Goal: Task Accomplishment & Management: Manage account settings

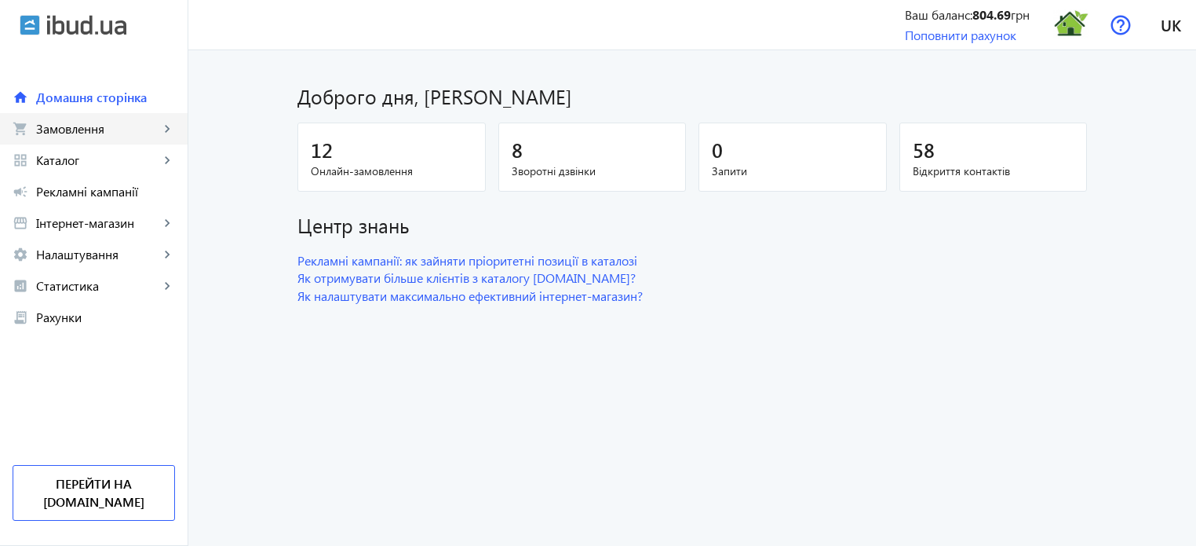
click at [100, 130] on span "Замовлення" at bounding box center [97, 129] width 123 height 16
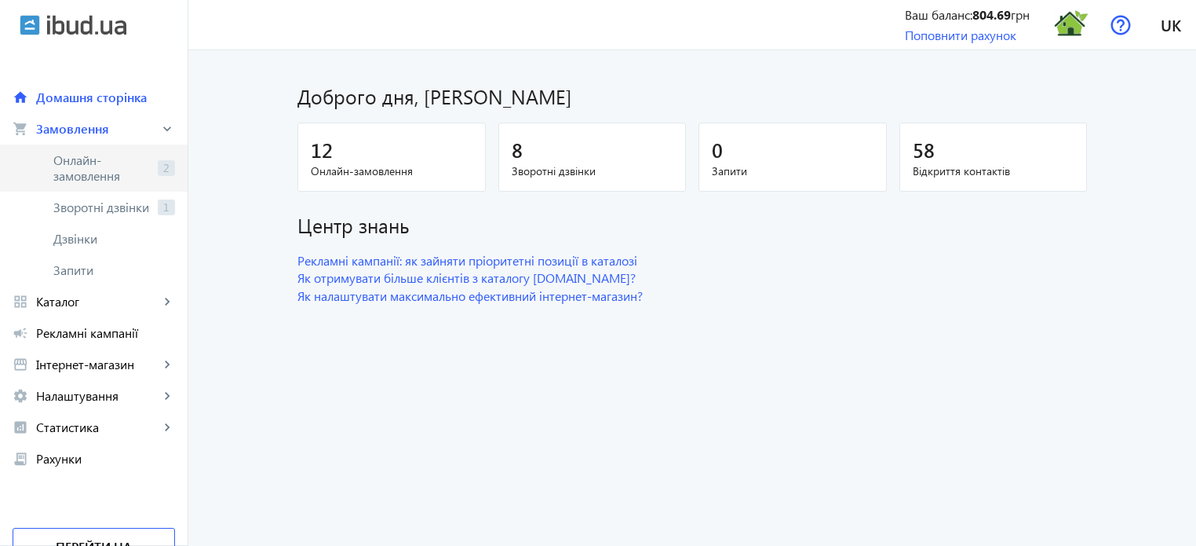
click at [94, 161] on span "Онлайн-замовлення" at bounding box center [102, 167] width 98 height 31
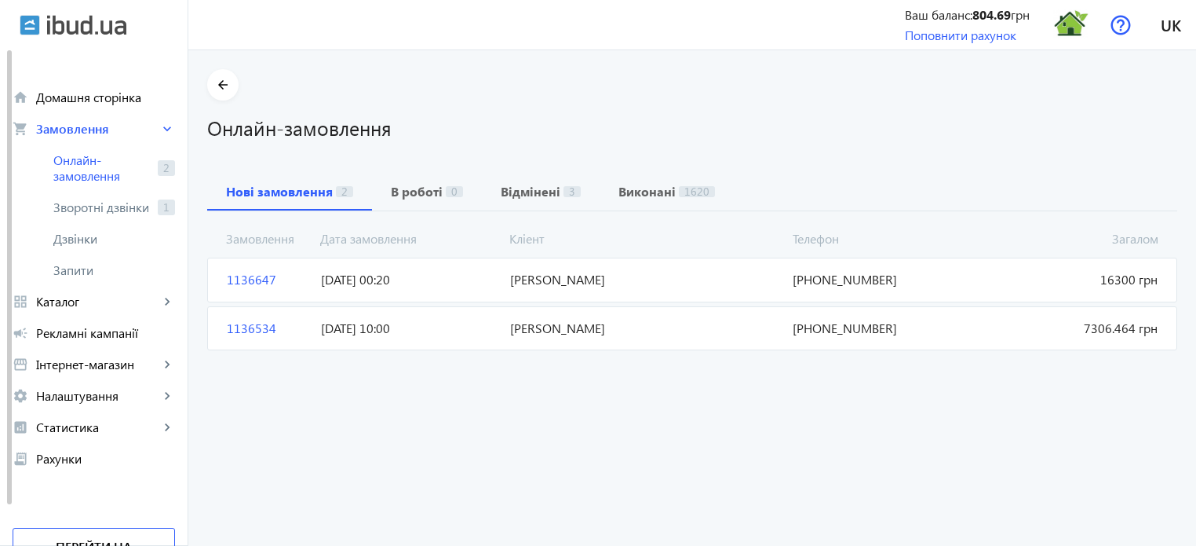
click at [252, 325] on span "1136534" at bounding box center [268, 327] width 94 height 17
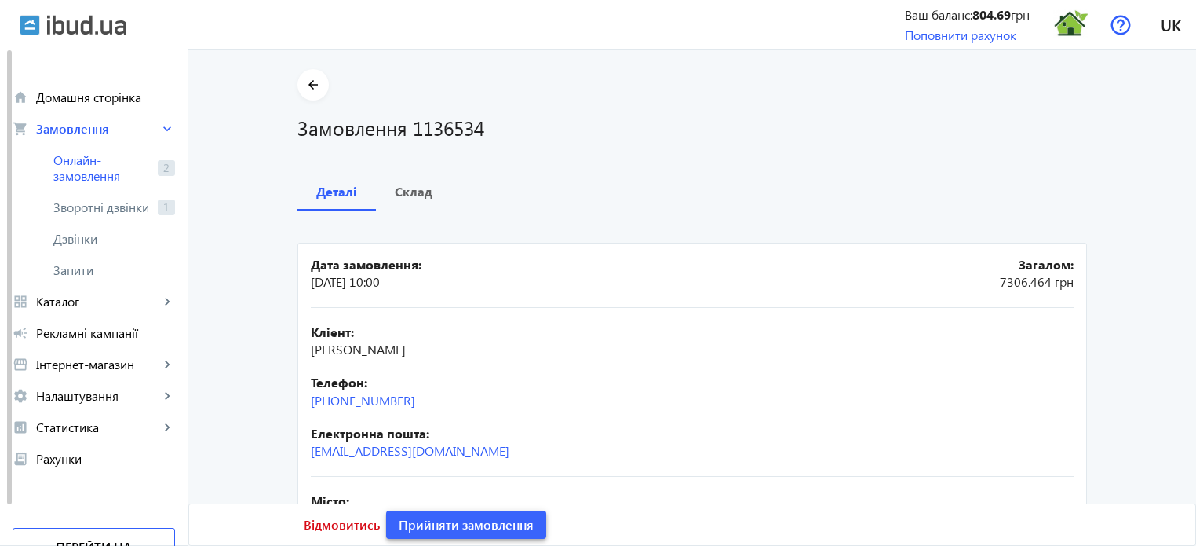
click at [457, 530] on span "Прийняти замовлення" at bounding box center [466, 524] width 135 height 17
click at [456, 529] on span "Замовлення опрацьоване" at bounding box center [476, 524] width 155 height 17
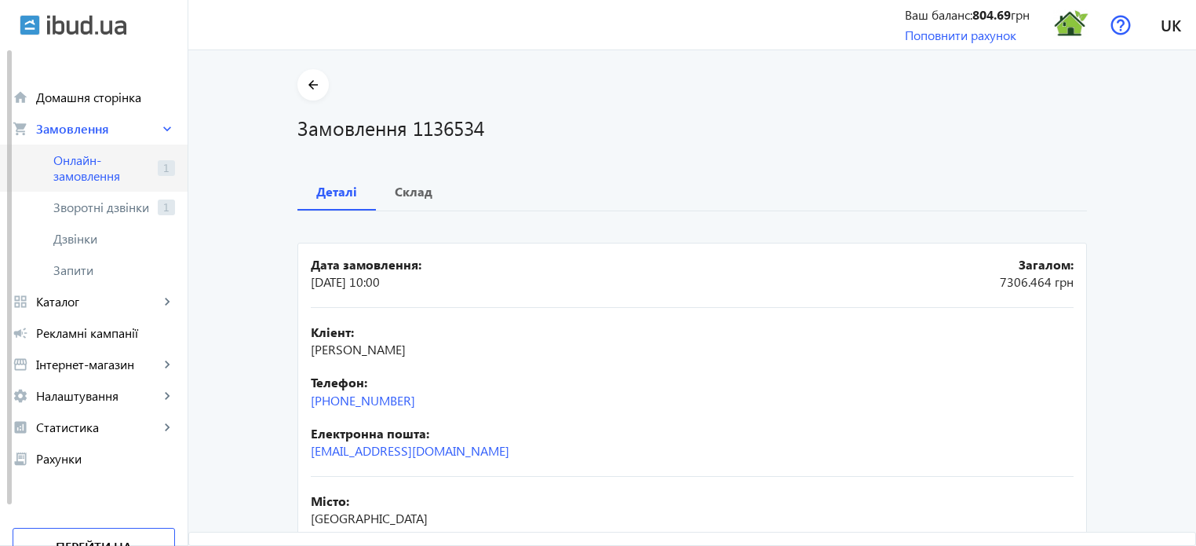
click at [105, 166] on span "Онлайн-замовлення" at bounding box center [102, 167] width 98 height 31
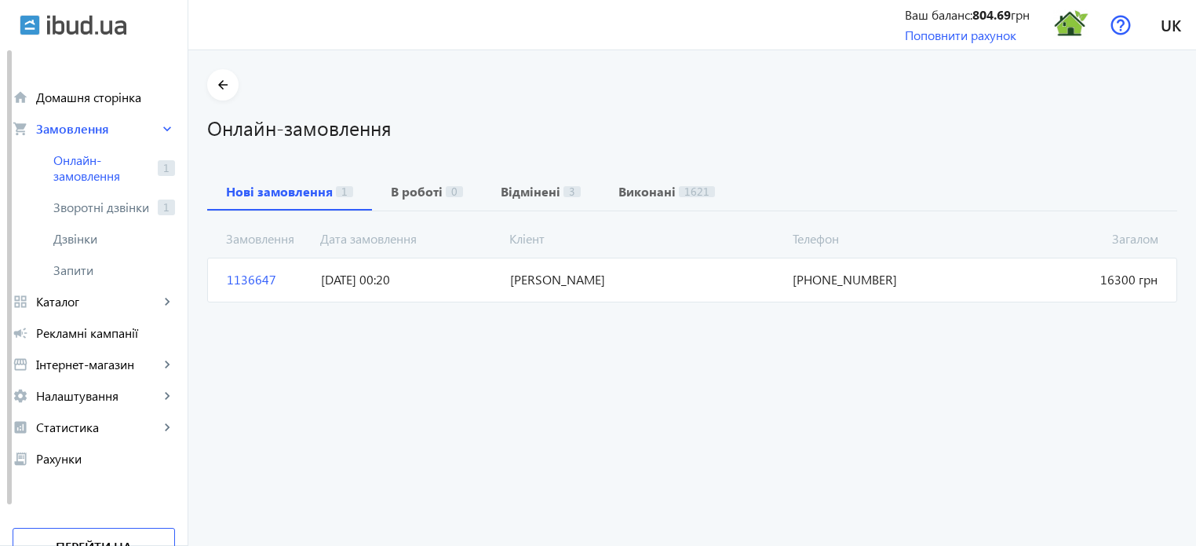
click at [248, 272] on span "1136647" at bounding box center [268, 279] width 94 height 17
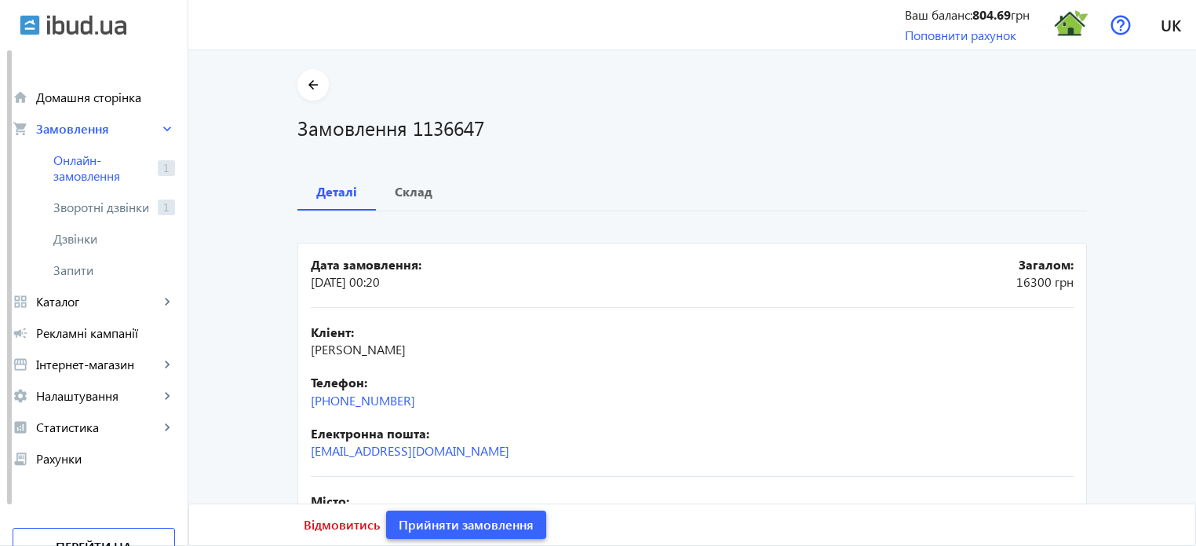
click at [449, 517] on span "Прийняти замовлення" at bounding box center [466, 524] width 135 height 17
click at [448, 517] on span "Замовлення опрацьоване" at bounding box center [476, 524] width 155 height 17
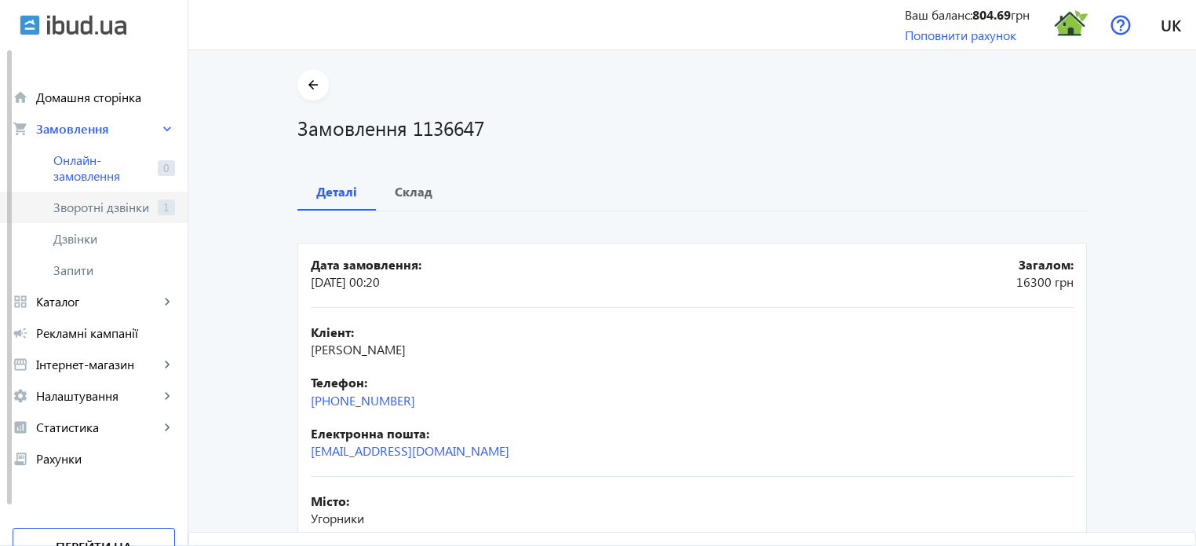
click at [116, 206] on span "Зворотні дзвінки" at bounding box center [102, 207] width 98 height 16
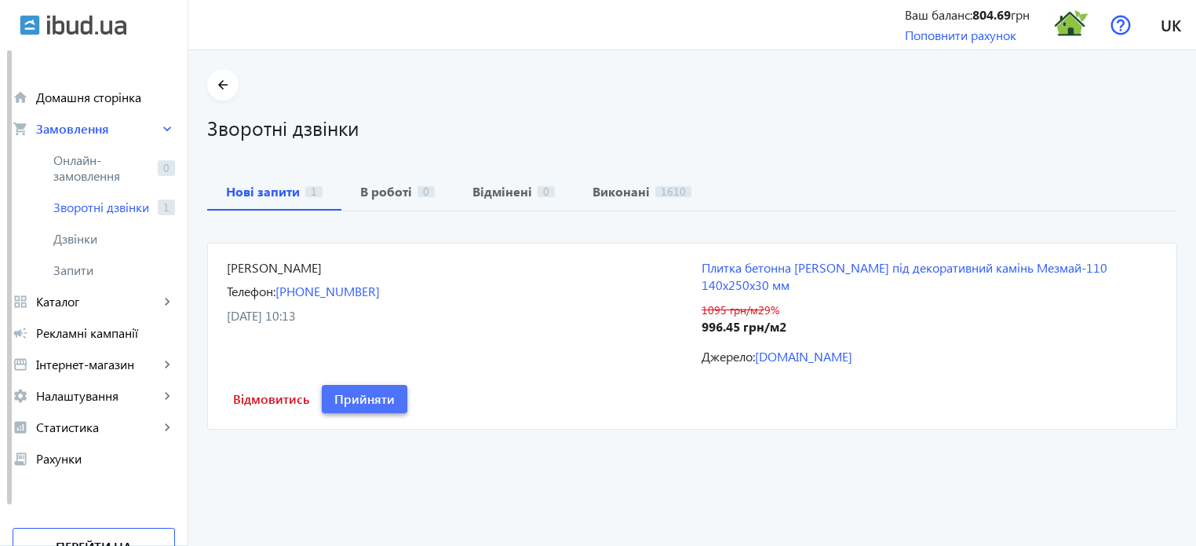
click at [347, 390] on span "Прийняти" at bounding box center [364, 398] width 60 height 17
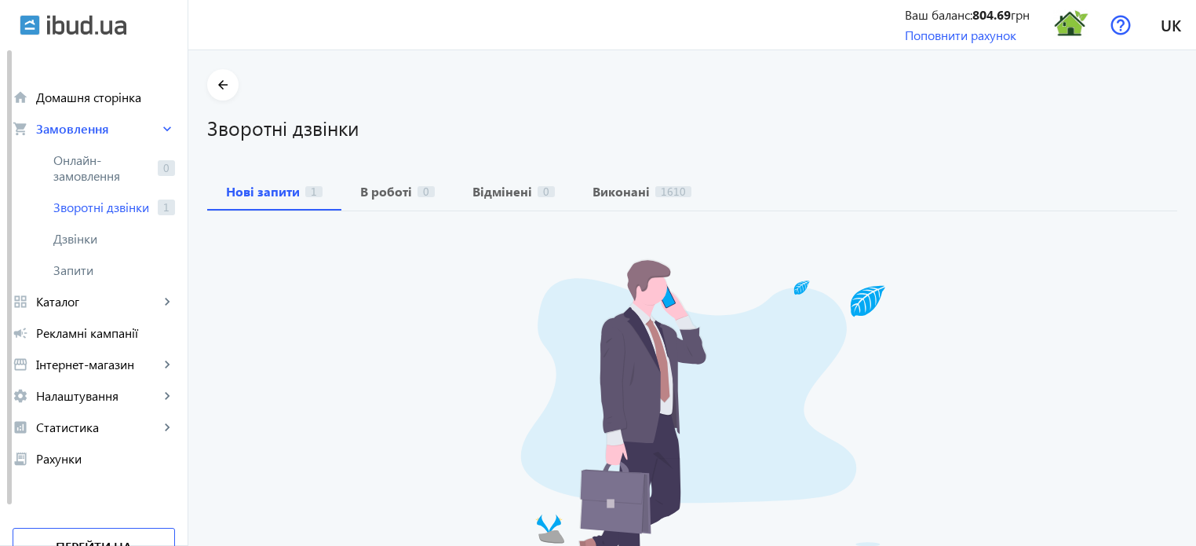
click at [348, 379] on div "Нажаль, на даний момент нових зворотніх дзвінків немає" at bounding box center [692, 463] width 970 height 440
click at [396, 191] on b "В роботі" at bounding box center [386, 191] width 52 height 13
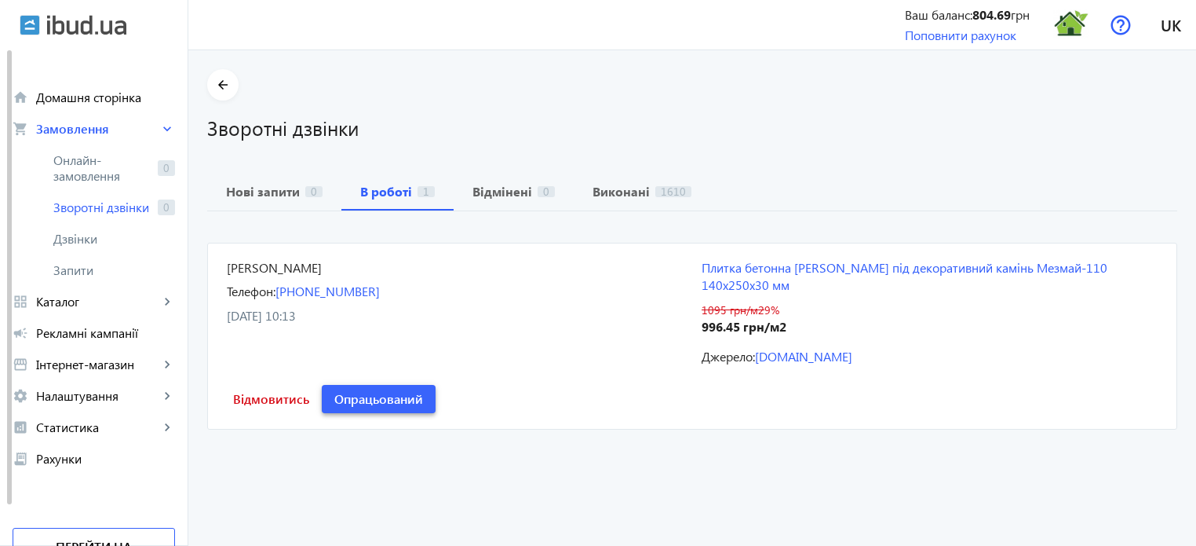
click at [361, 390] on span "Опрацьований" at bounding box center [378, 398] width 89 height 17
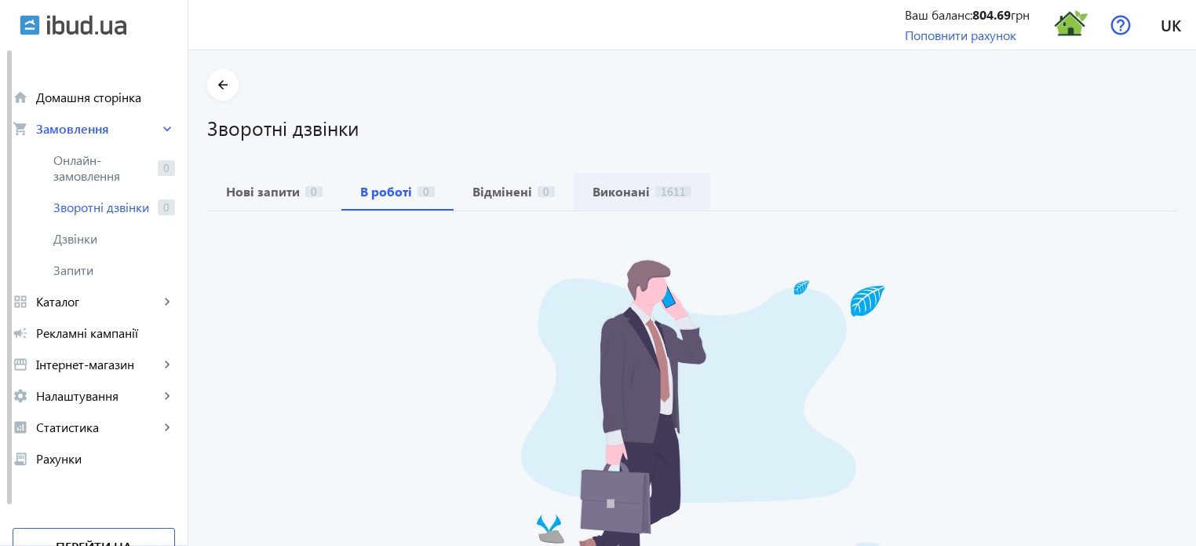
click at [611, 190] on b "Виконані" at bounding box center [621, 191] width 57 height 13
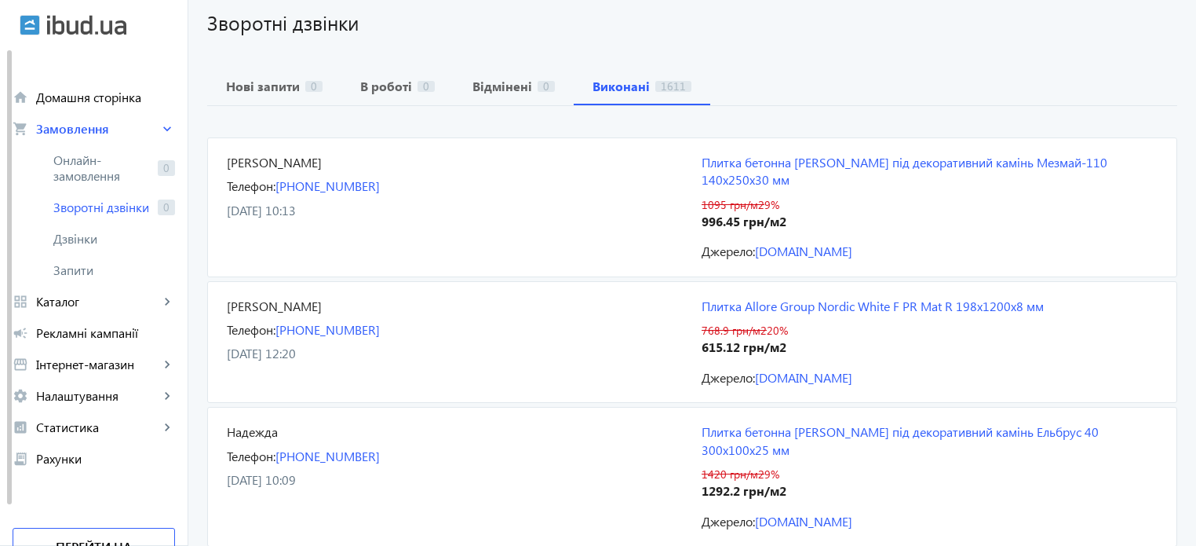
scroll to position [78, 0]
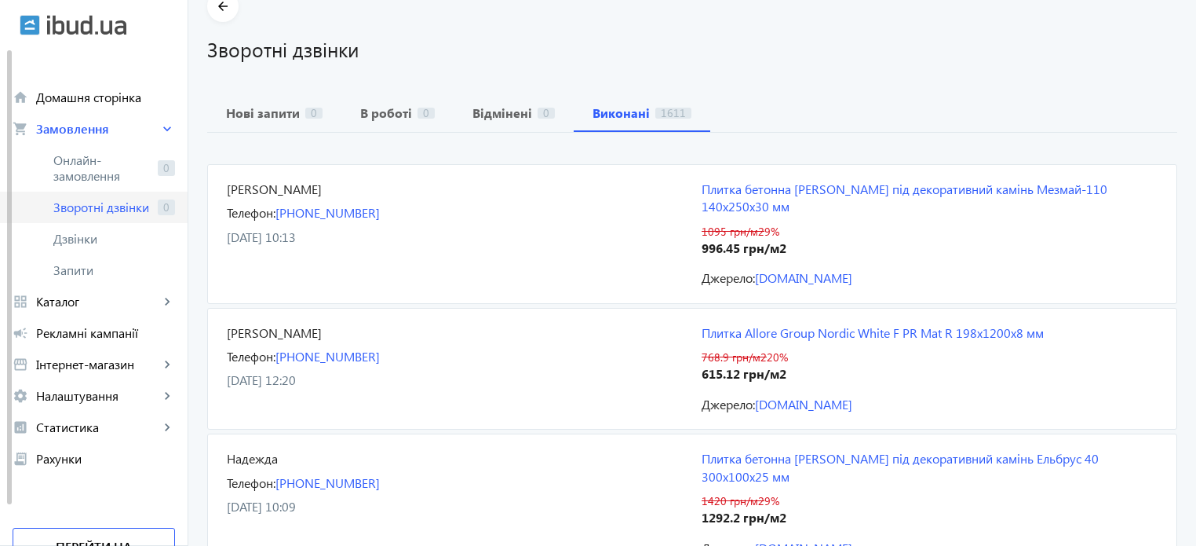
click at [101, 208] on span "Зворотні дзвінки" at bounding box center [102, 207] width 98 height 16
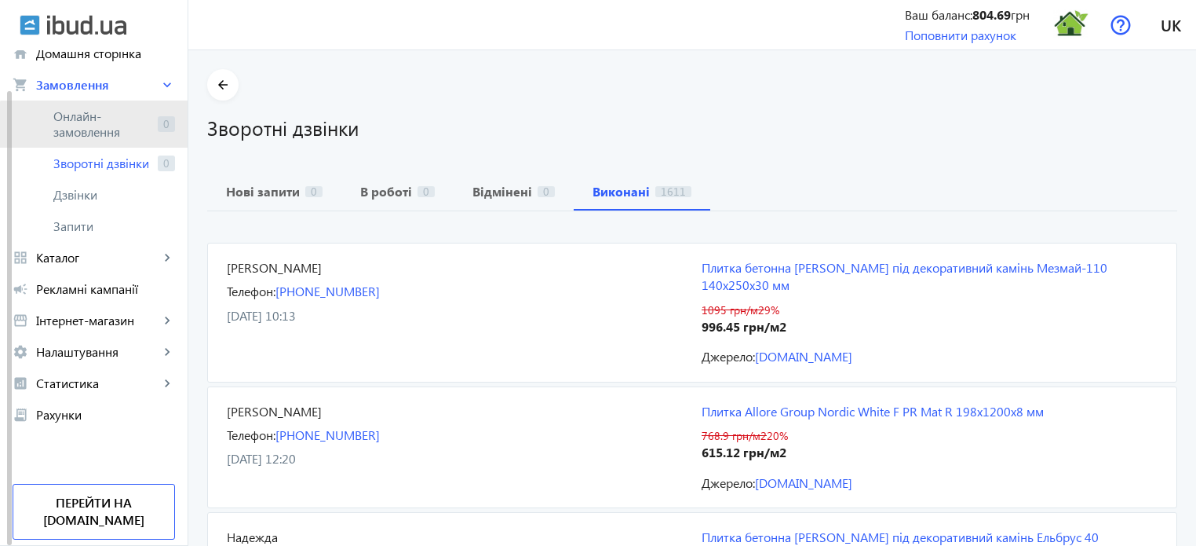
click at [97, 126] on span "Онлайн-замовлення" at bounding box center [102, 123] width 98 height 31
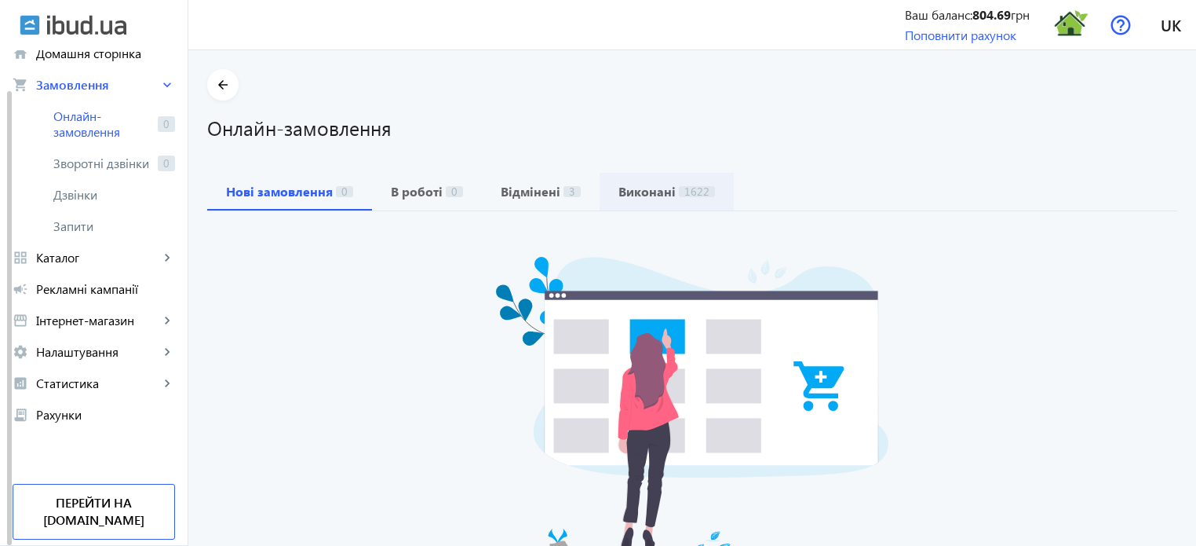
click at [647, 188] on b "Виконані" at bounding box center [647, 191] width 57 height 13
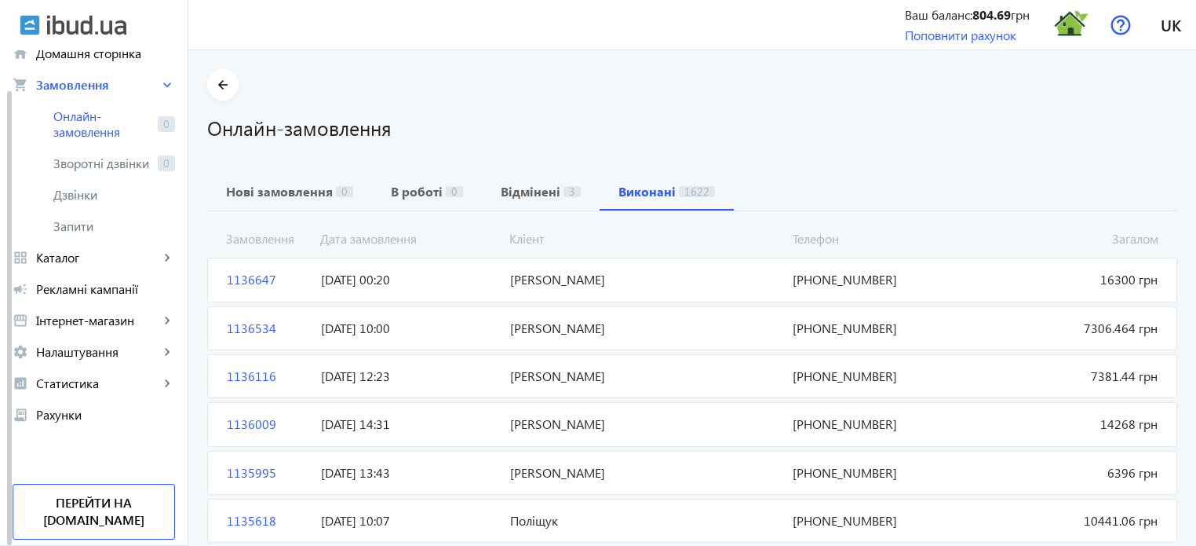
click at [249, 326] on span "1136534" at bounding box center [268, 327] width 94 height 17
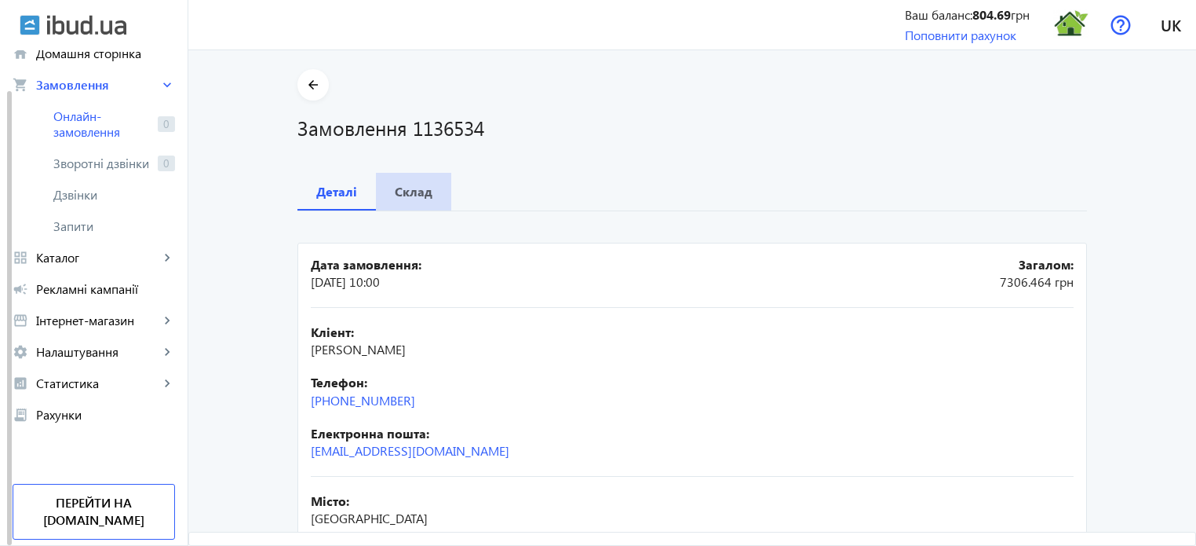
click at [418, 192] on b "Склад" at bounding box center [414, 191] width 38 height 13
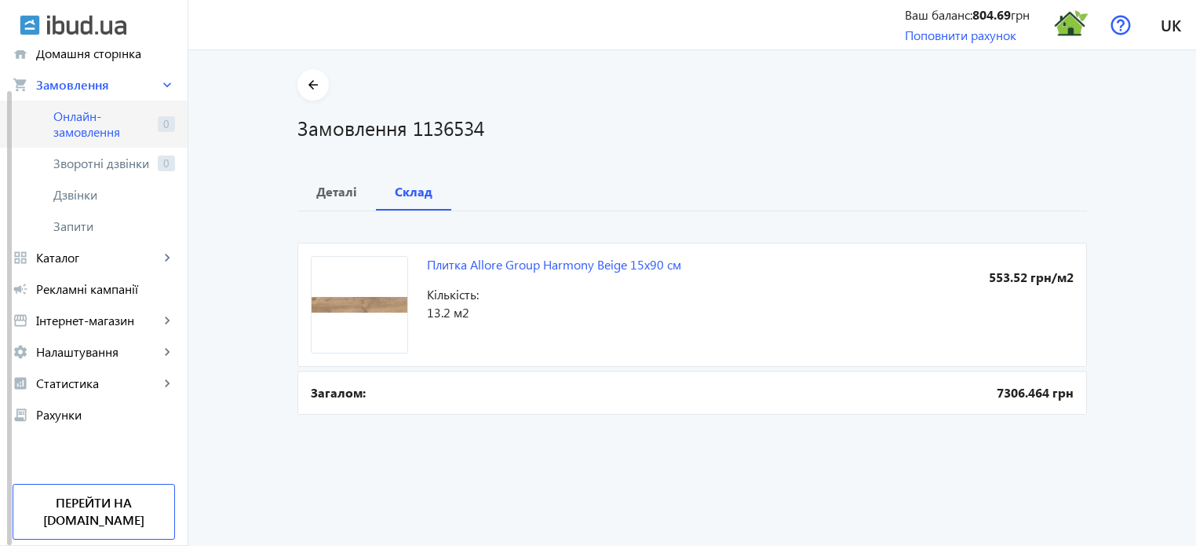
click at [80, 122] on span "Онлайн-замовлення" at bounding box center [102, 123] width 98 height 31
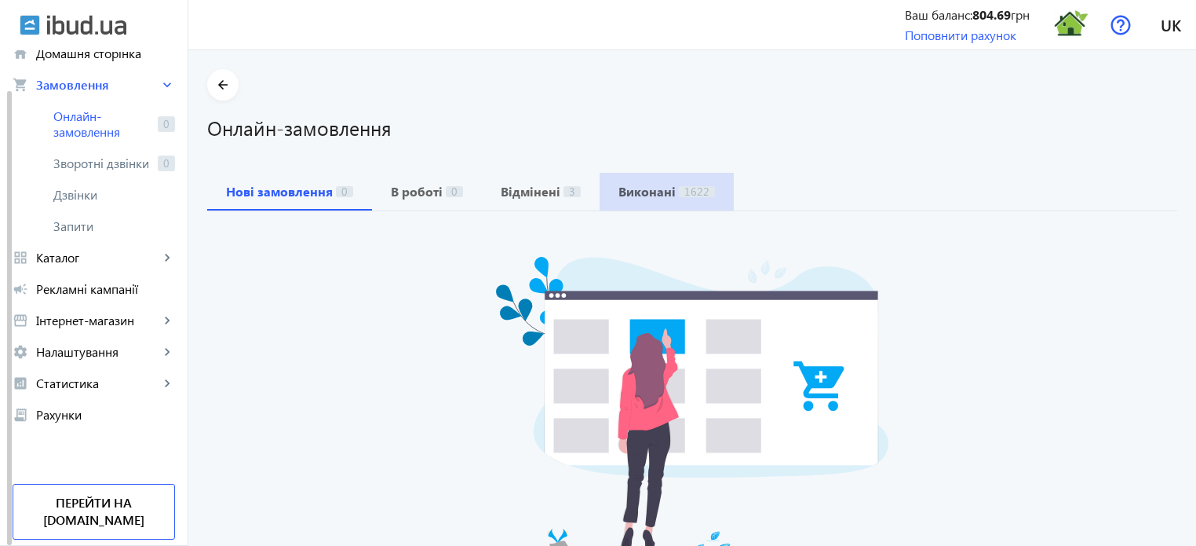
click at [655, 189] on b "Виконані" at bounding box center [647, 191] width 57 height 13
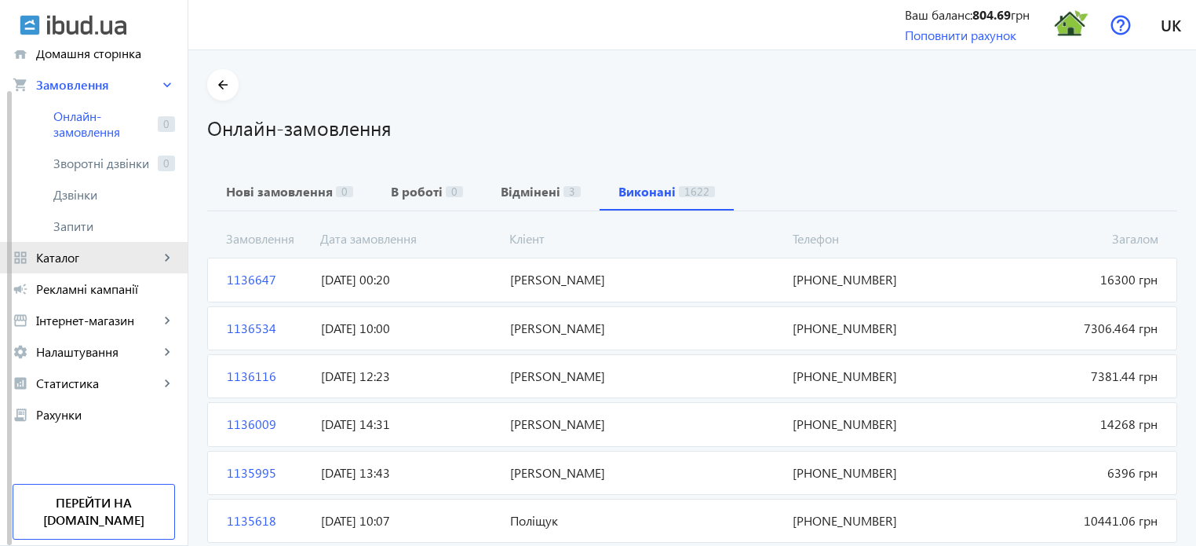
click at [84, 252] on span "Каталог" at bounding box center [97, 258] width 123 height 16
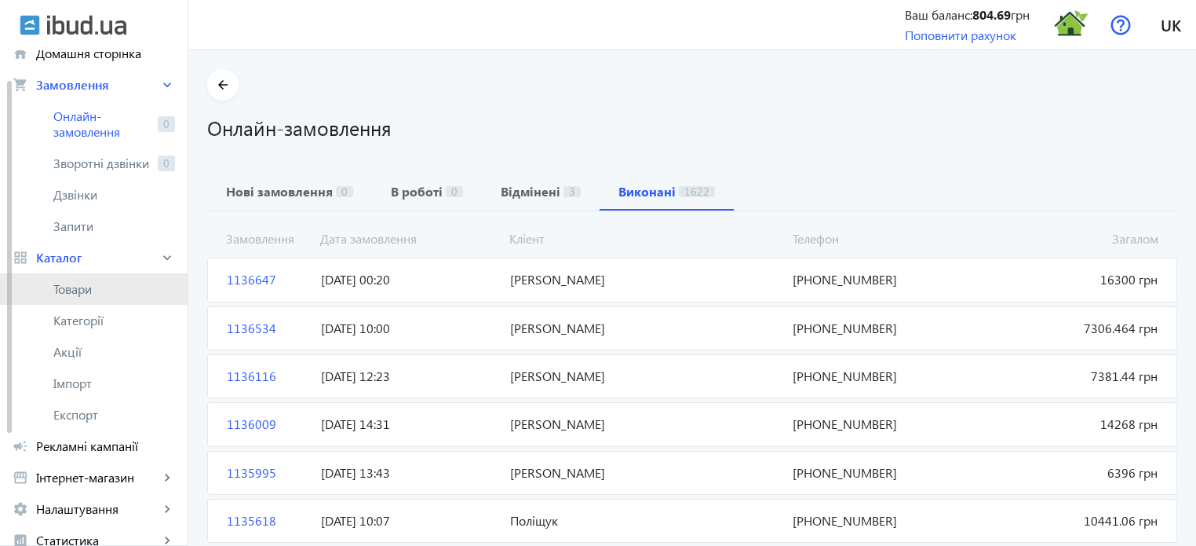
click at [83, 284] on span "Товари" at bounding box center [114, 289] width 122 height 16
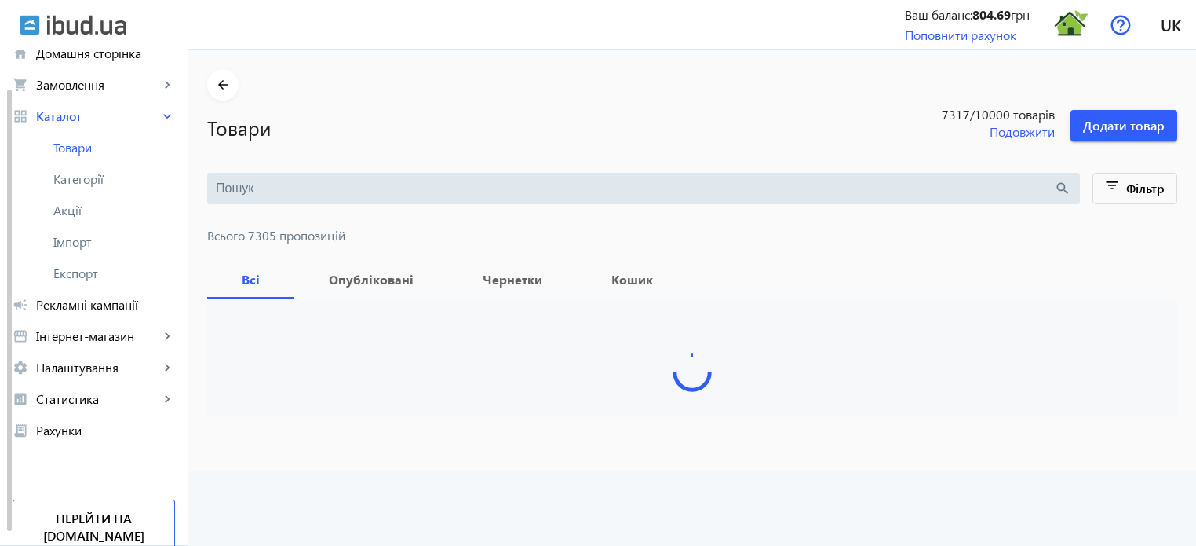
click at [236, 187] on input "search" at bounding box center [635, 188] width 838 height 17
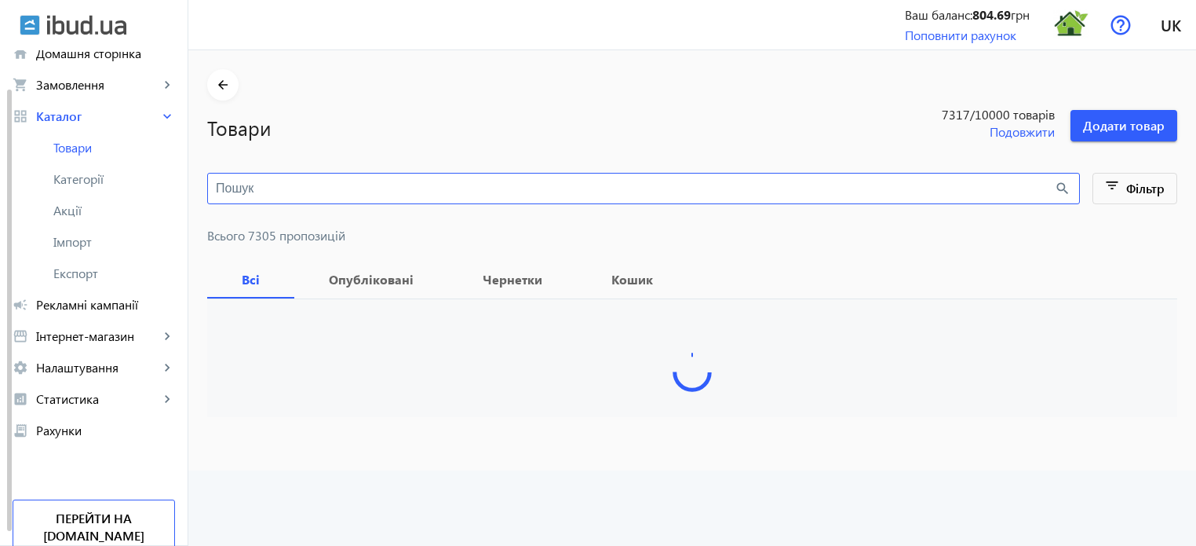
paste input "BUTTERFLY FLOWER"
type input "BUTTERFLY FLOWER"
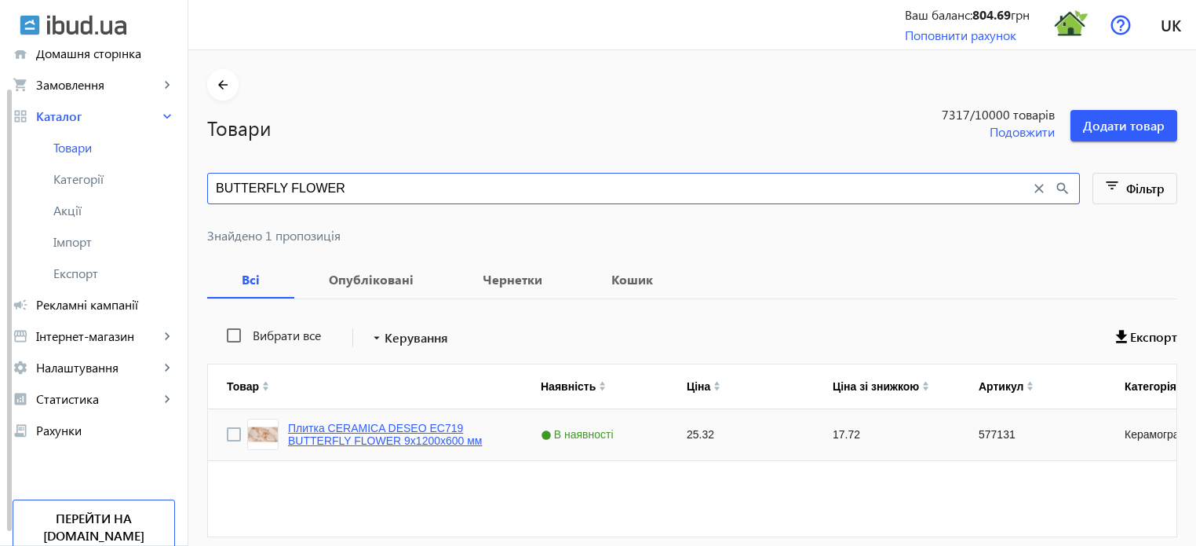
click at [398, 424] on link "Плитка CERAMICA DESEO EC719 BUTTERFLY FLOWER 9х1200х600 мм" at bounding box center [395, 433] width 215 height 25
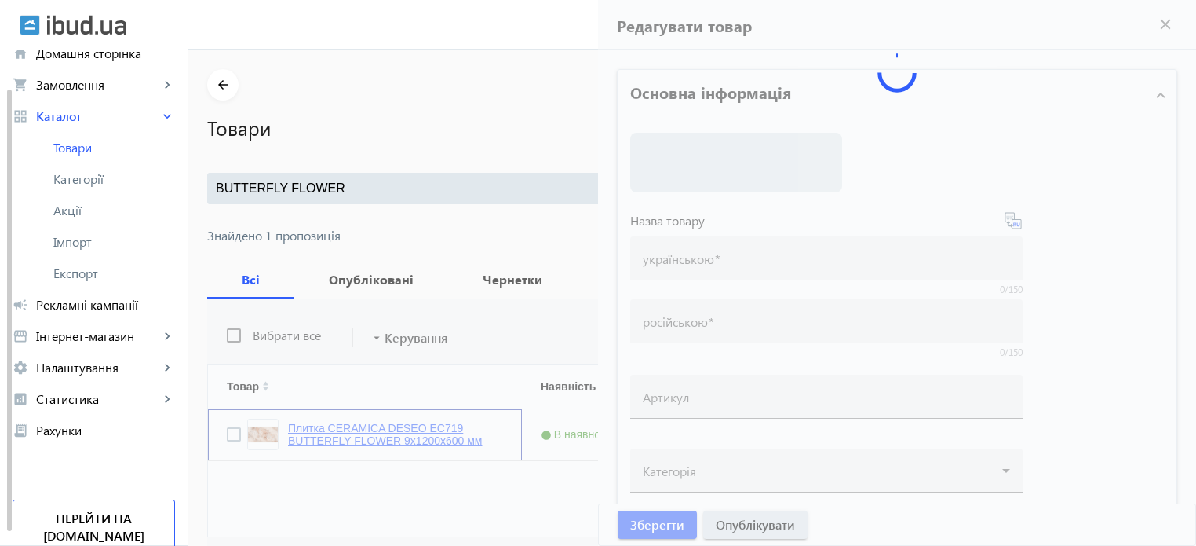
type input "Плитка CERAMICA DESEO EC719 BUTTERFLY FLOWER 9х1200х600 мм"
type input "577131"
type input "25.32"
type input "1"
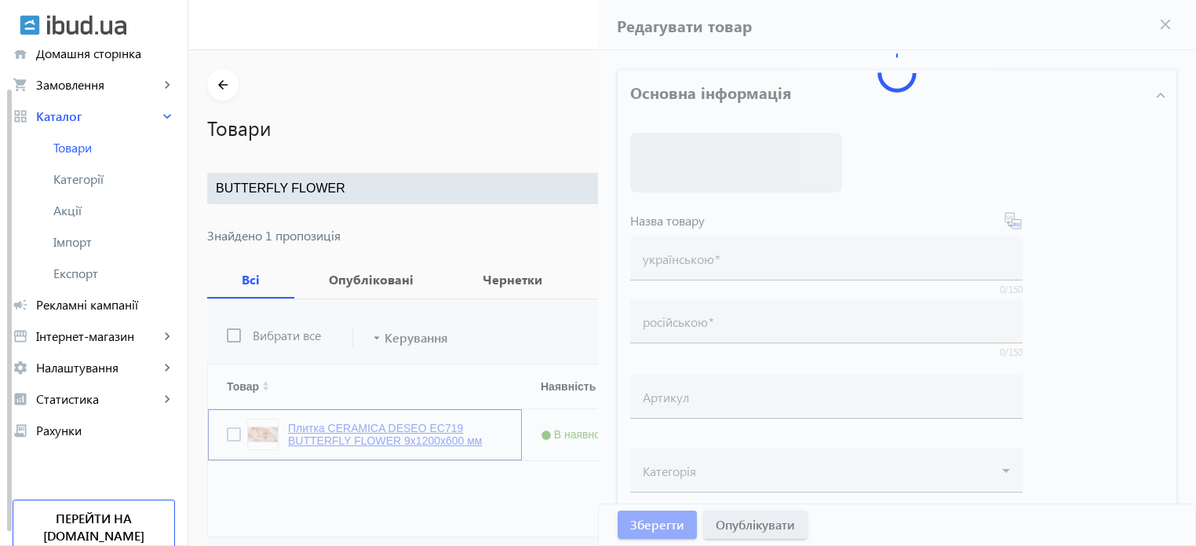
type input "Плитка CERAMICA DESEO EC719 BUTTERFLY FLOWER 9х1200х600 мм"
type textarea "Плитка CERAMICA DESEO EC719 BUTTERFLY FLOWER 9х1200х600 мм купить в компании Те…"
type input "плитка, плитка для дома, керамогранит, керамогранитная плитка, напольная плитка…"
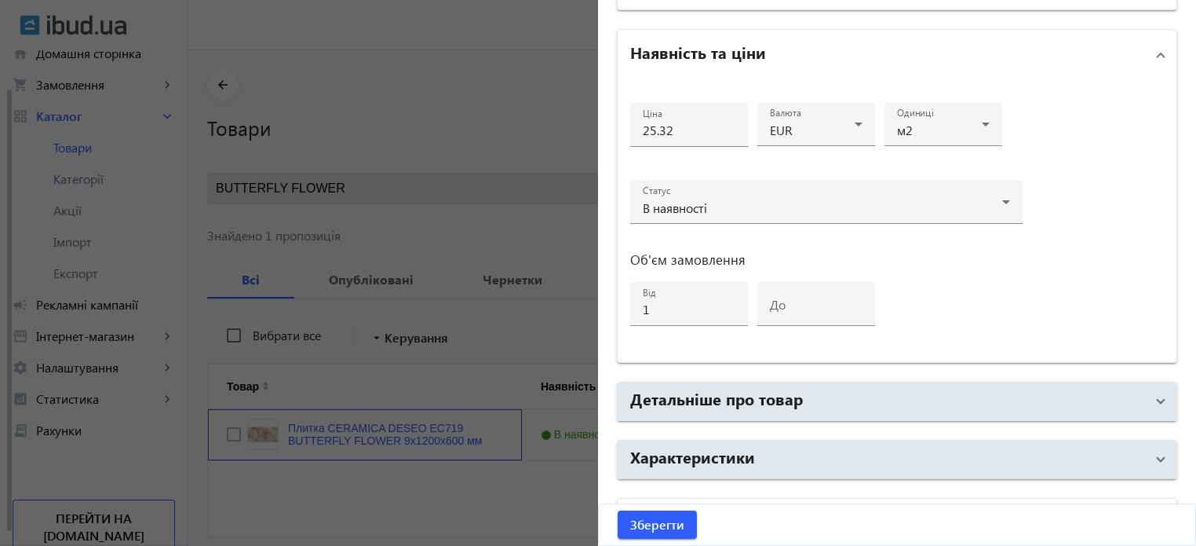
scroll to position [760, 0]
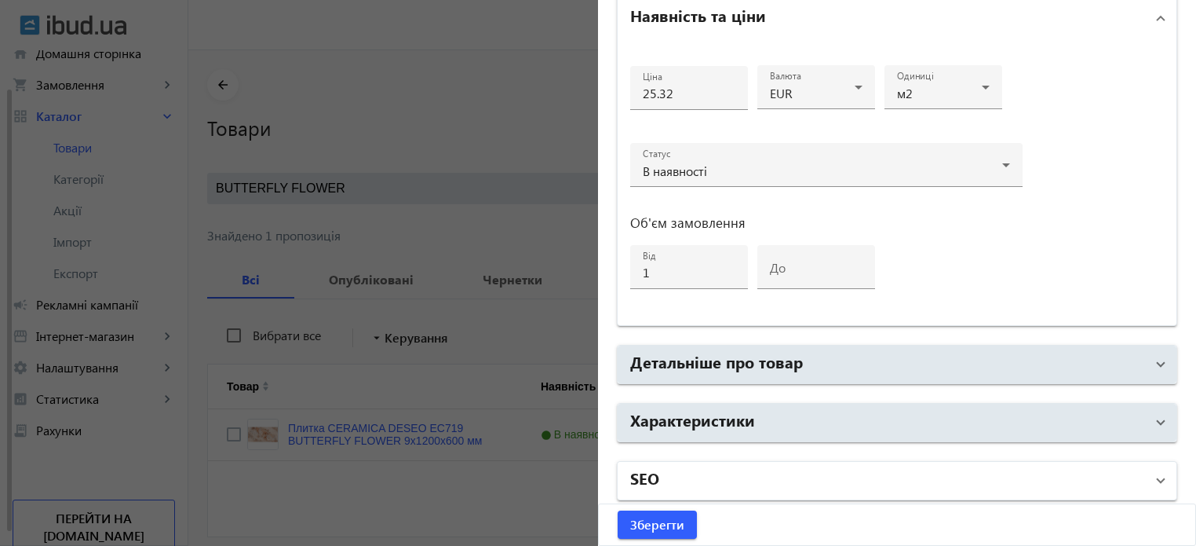
click at [696, 477] on mat-panel-title "SEO" at bounding box center [887, 480] width 515 height 28
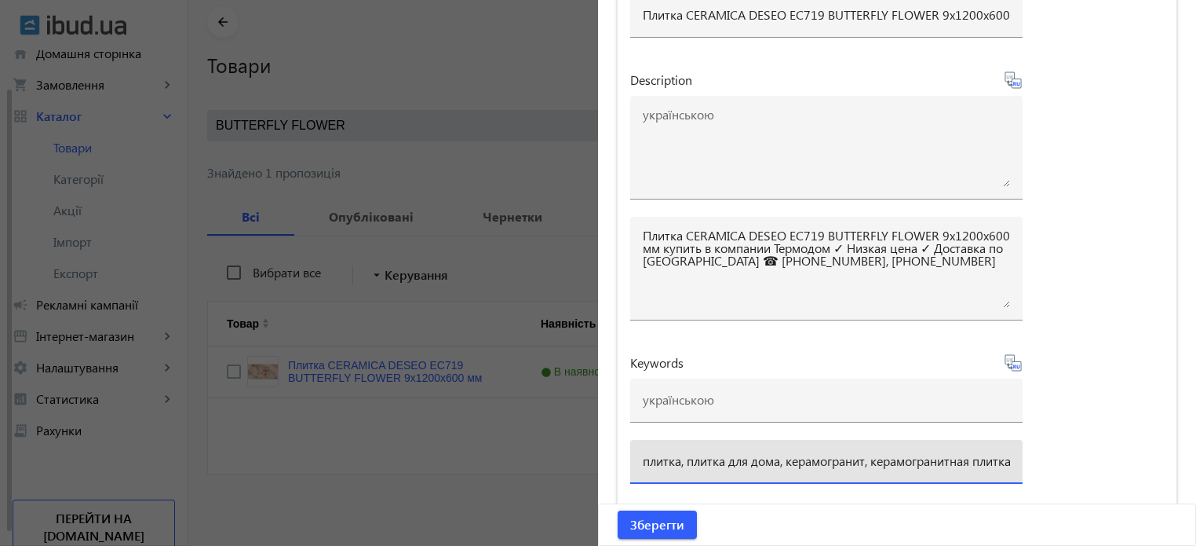
scroll to position [0, 631]
drag, startPoint x: 640, startPoint y: 455, endPoint x: 1205, endPoint y: 451, distance: 565.1
click at [1195, 451] on html "arrow_back home Домашня сторінка shopping_cart Замовлення keyboard_arrow_right …" at bounding box center [598, 241] width 1196 height 609
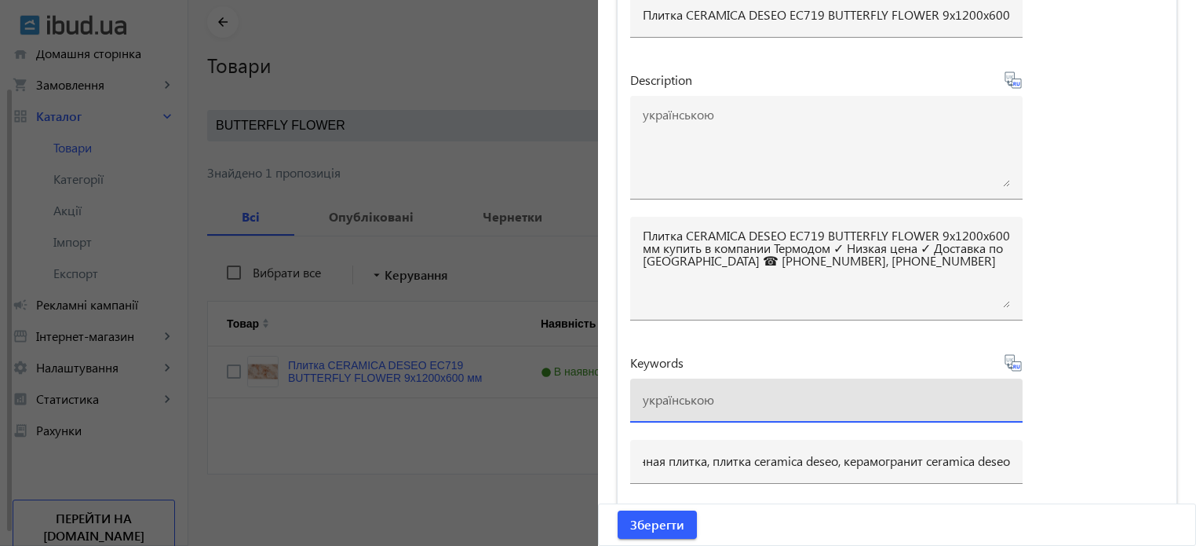
click at [656, 394] on input at bounding box center [826, 399] width 367 height 16
paste input "плитка, плитка для дома, керамогранит, керамогранитная плитка, напольная плитка…"
click at [634, 396] on div "плитка, плитка для дома, керамогранит, керамогранитная плитка, напольная плитка…" at bounding box center [826, 400] width 392 height 44
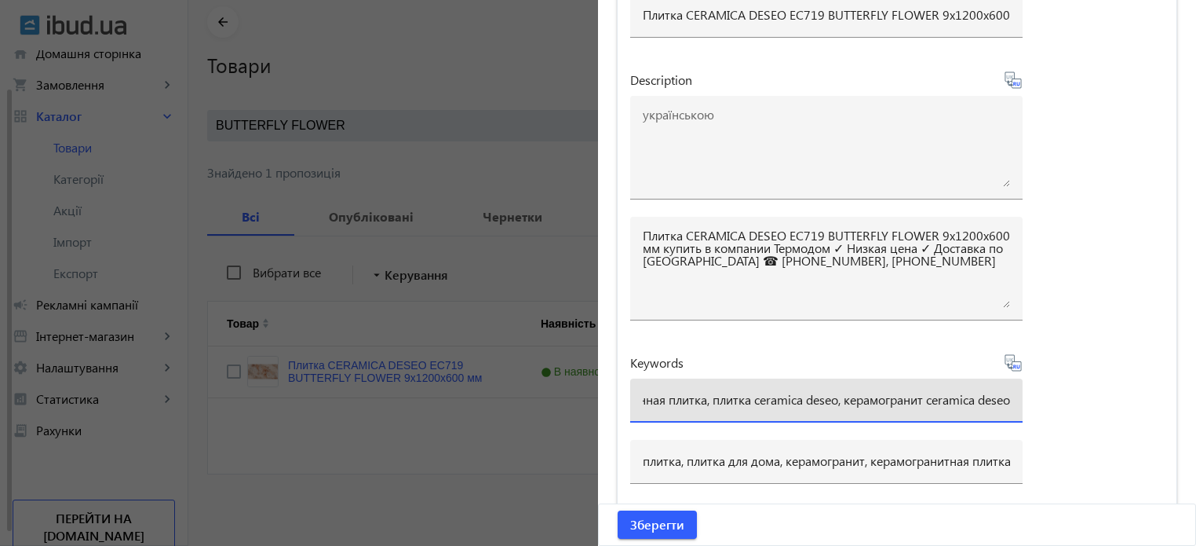
scroll to position [0, 0]
click at [653, 395] on input "плитка, плитка для дома, керамогранит, керамогранитная плитка, напольная плитка…" at bounding box center [826, 399] width 367 height 16
click at [635, 394] on div "плитка, плитка для дома, керамогранит, керамогранитная плитка, напольная плитка…" at bounding box center [826, 400] width 392 height 44
click at [643, 396] on input "плитка, плитка для дома, керамогранит, керамогранитная плитка, напольная плитка…" at bounding box center [826, 399] width 367 height 16
drag, startPoint x: 675, startPoint y: 394, endPoint x: 684, endPoint y: 392, distance: 9.7
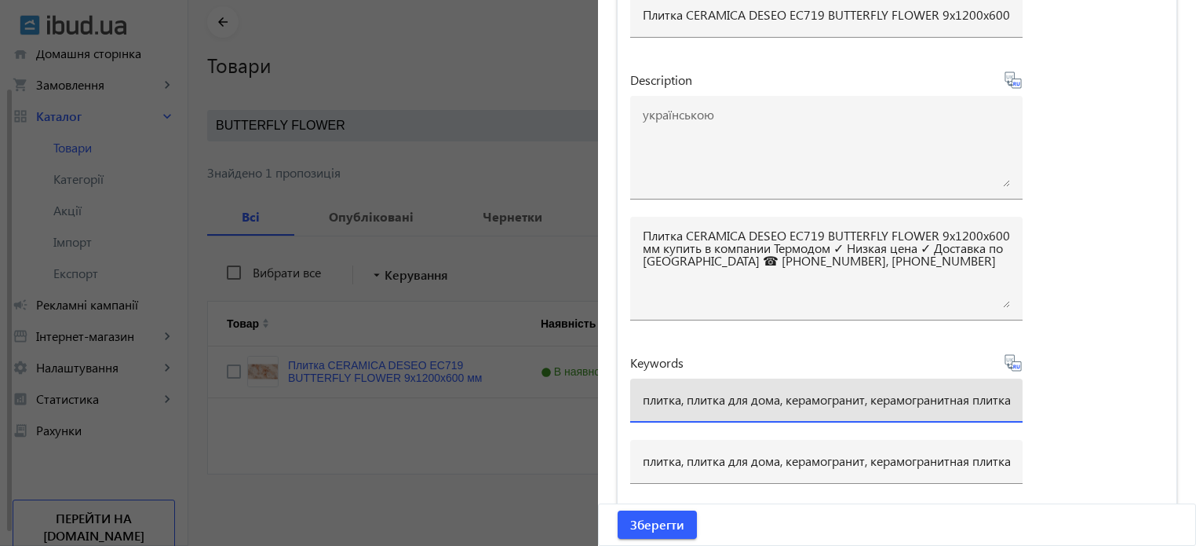
click at [677, 394] on input "плитка, плитка для дома, керамогранит, керамогранитная плитка, напольная плитка…" at bounding box center [826, 399] width 367 height 16
paste input "ceramica-deseo-ec719-butterfly-flower"
click at [863, 397] on input "плитка ceramica-deseo-ec719-butterfly-flower, плитка для дома, керамогранит, ке…" at bounding box center [826, 399] width 367 height 16
click at [810, 397] on input "плитка ceramica-deseo-ec719-butterfly flower, плитка для дома, керамогранит, ке…" at bounding box center [826, 399] width 367 height 16
click at [774, 400] on input "плитка ceramica-deseo-ec719 butterfly flower, плитка для дома, керамогранит, ке…" at bounding box center [826, 399] width 367 height 16
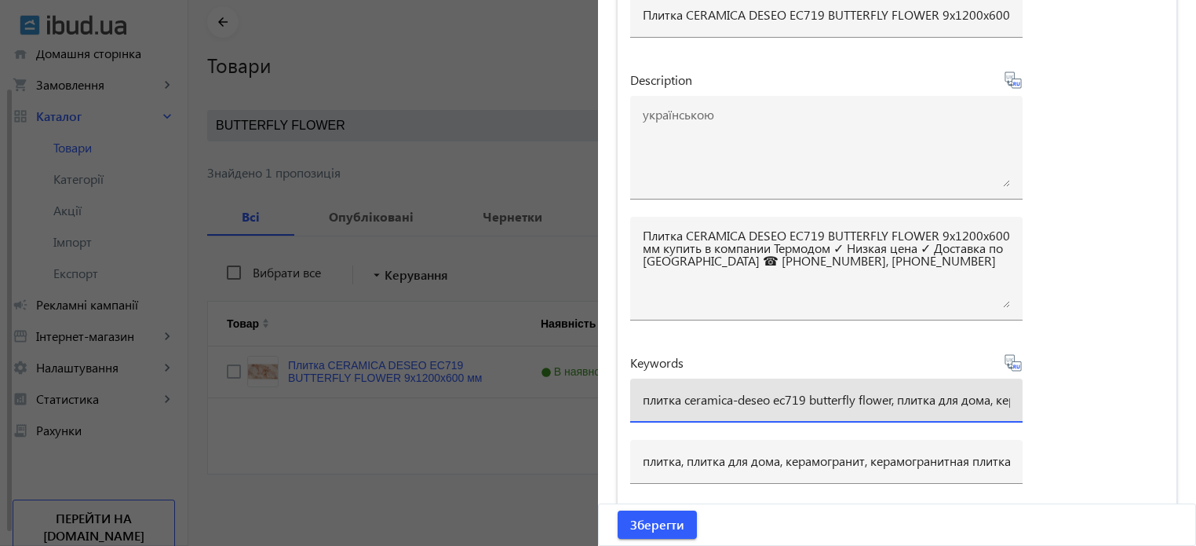
click at [735, 394] on input "плитка ceramica-deseo ec719 butterfly flower, плитка для дома, керамогранит, ке…" at bounding box center [826, 399] width 367 height 16
type input "плитка ceramica deseo ec719 butterfly flower, плитка для дома, керамогранит, ке…"
click at [1011, 363] on icon at bounding box center [1013, 362] width 19 height 19
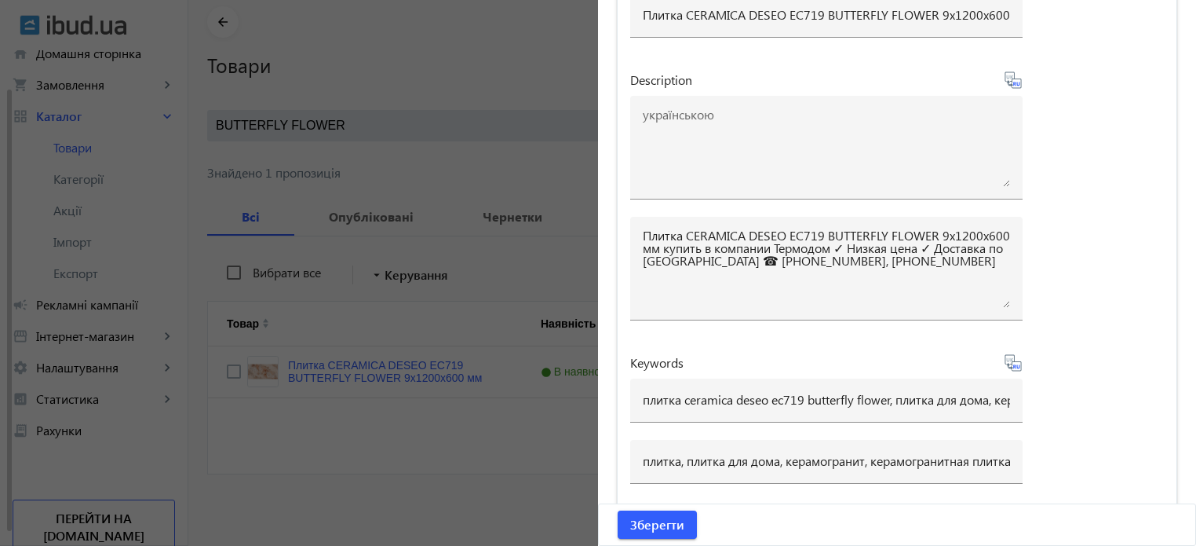
type input "плитка ceramica deseo ec719 butterfly flower, плитка для дома, керамогранит, ке…"
click at [637, 392] on div "плитка ceramica deseo ec719 butterfly flower, плитка для дома, керамогранит, ке…" at bounding box center [826, 400] width 392 height 44
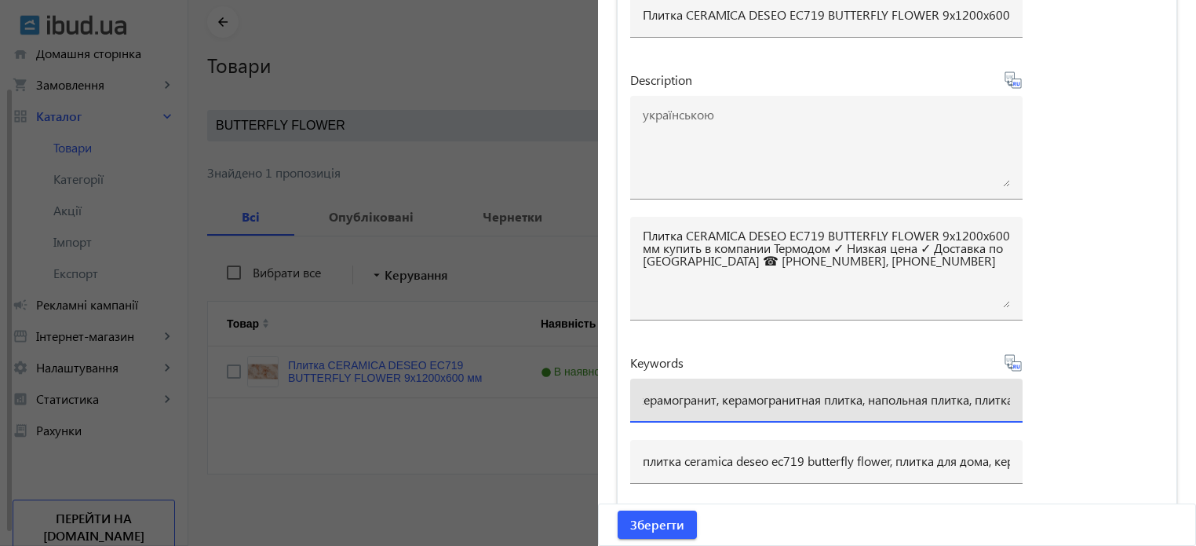
scroll to position [0, 844]
drag, startPoint x: 637, startPoint y: 396, endPoint x: 1205, endPoint y: 392, distance: 567.5
click at [1195, 392] on html "arrow_back home Домашня сторінка shopping_cart Замовлення keyboard_arrow_right …" at bounding box center [598, 241] width 1196 height 609
paste input "ceramica-deseo-ec719-butterfly-flower"
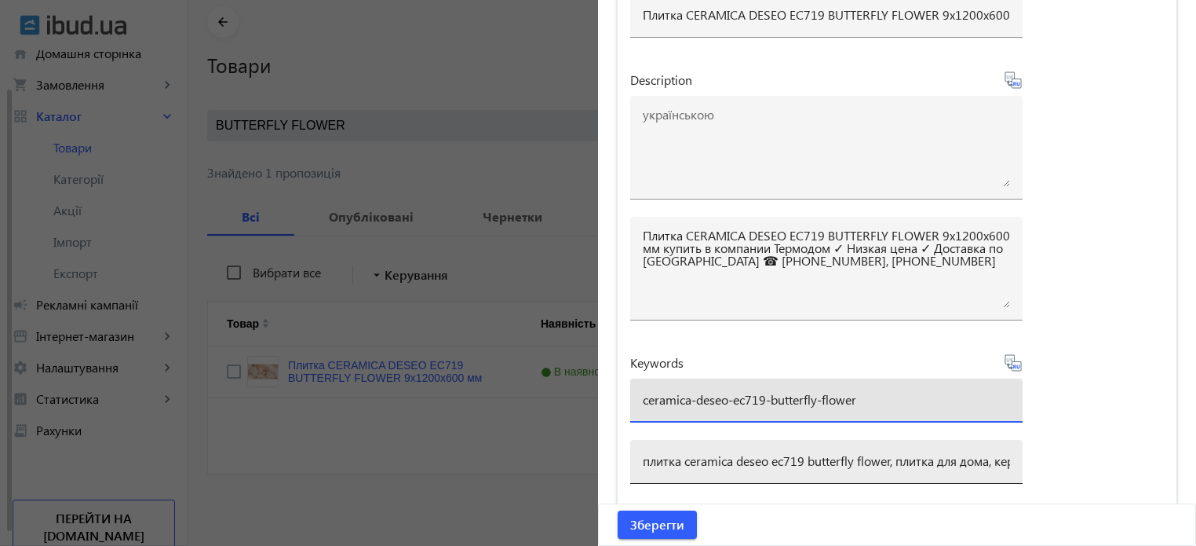
type input "ceramica-deseo-ec719-butterfly-flower"
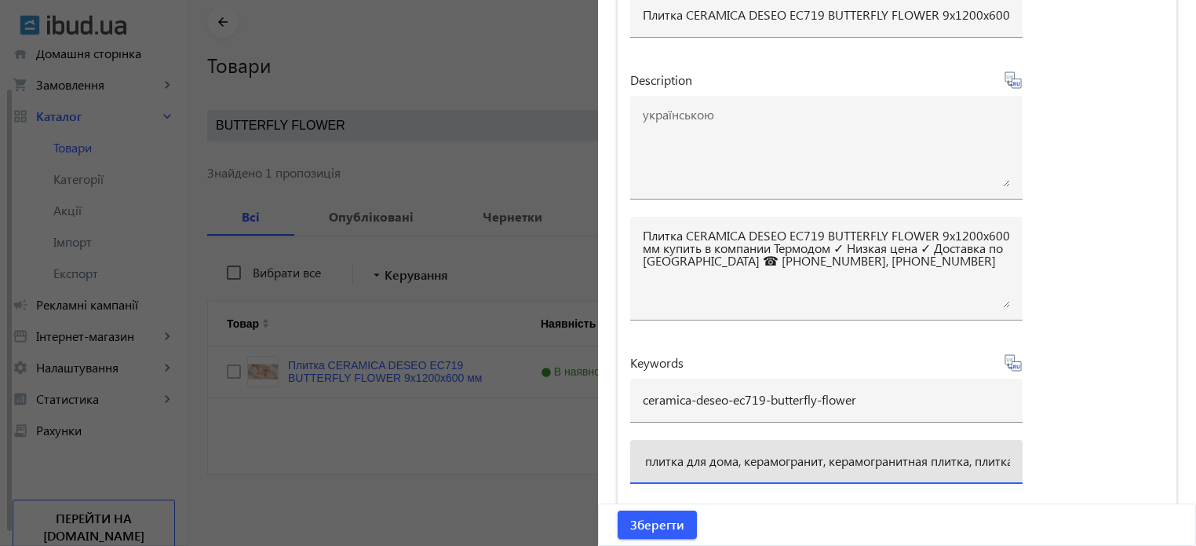
scroll to position [0, 734]
drag, startPoint x: 639, startPoint y: 458, endPoint x: 1205, endPoint y: 453, distance: 565.9
click at [1195, 453] on html "arrow_back home Домашня сторінка shopping_cart Замовлення keyboard_arrow_right …" at bounding box center [598, 241] width 1196 height 609
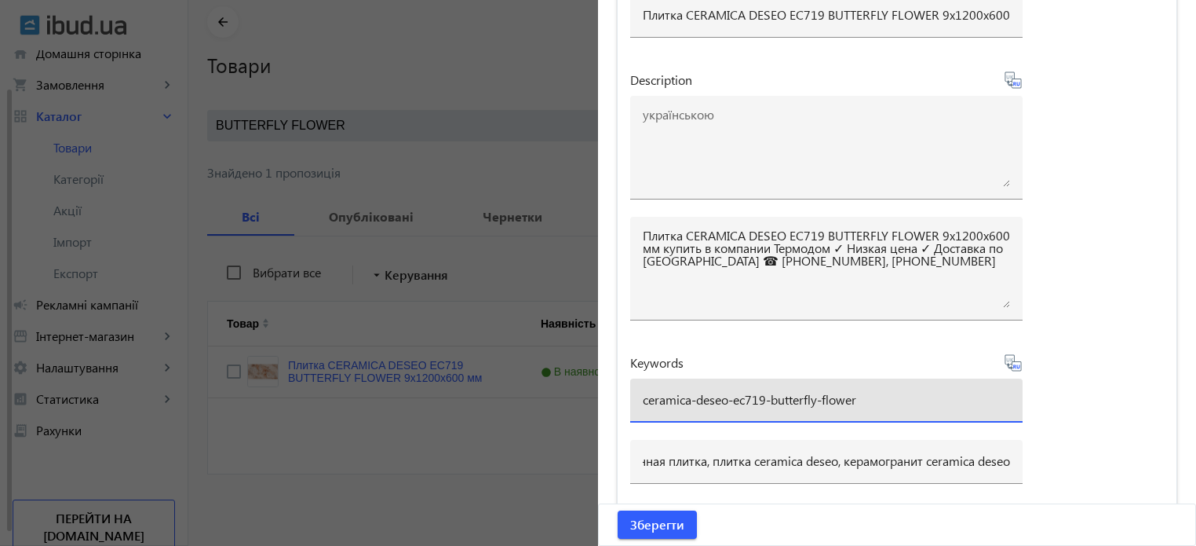
scroll to position [0, 0]
drag, startPoint x: 898, startPoint y: 389, endPoint x: 0, endPoint y: 261, distance: 907.0
click at [188, 264] on mat-sidenav-container "arrow_back Товари 7317 /10000 товарів Подовжити Додати товар BUTTERFLY FLOWER c…" at bounding box center [692, 266] width 1008 height 559
paste input "плитка ceramica deseo ec719 butterfly flower, плитка для дома, керамогранит, ке…"
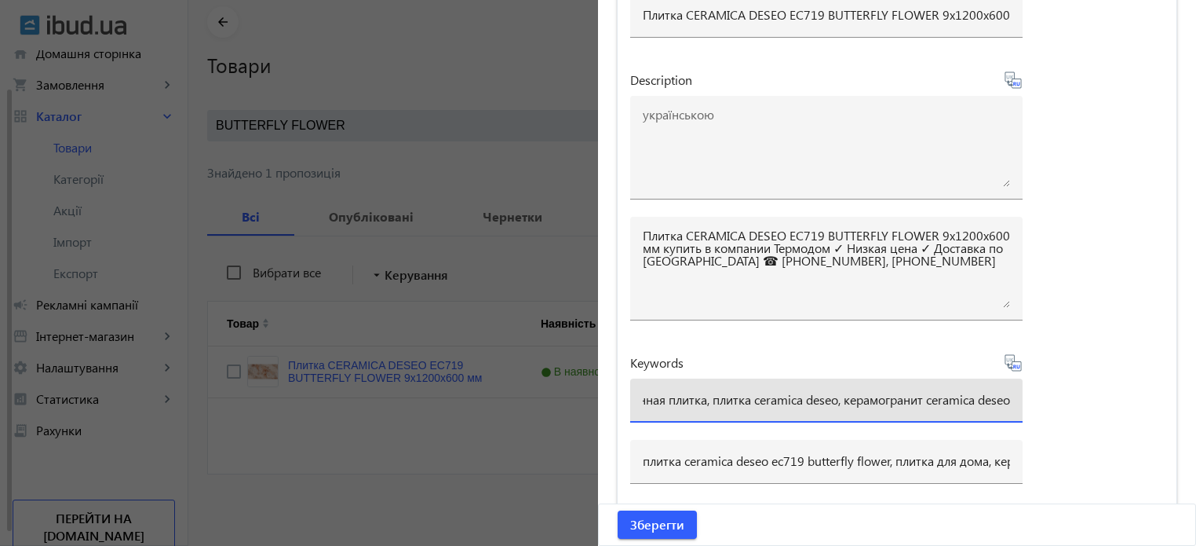
type input "плитка ceramica deseo ec719 butterfly flower, плитка для дома, керамогранит, ке…"
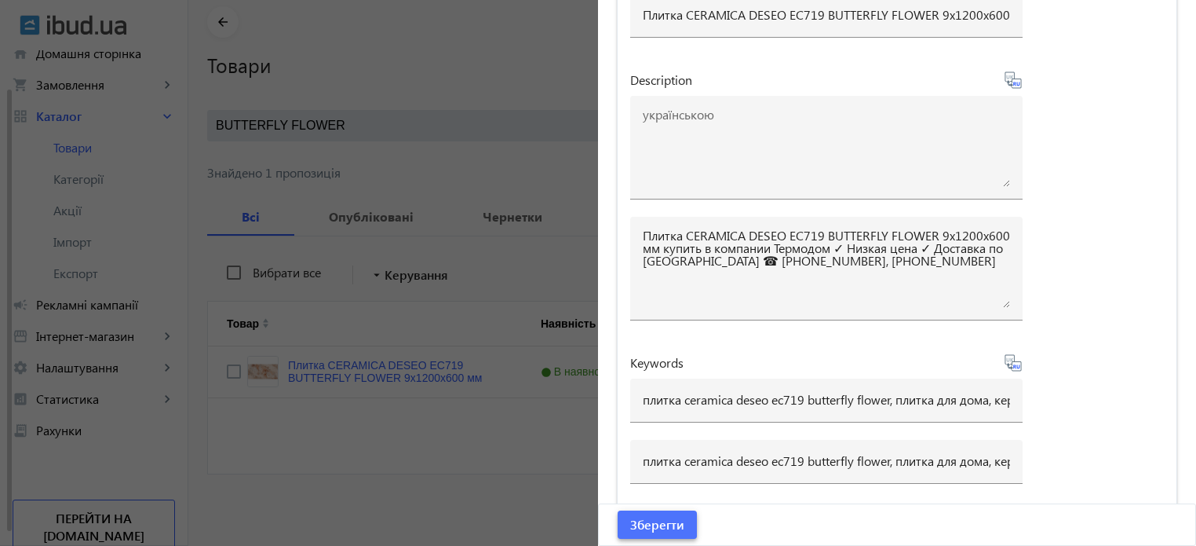
click at [633, 519] on span "Зберегти" at bounding box center [657, 524] width 54 height 17
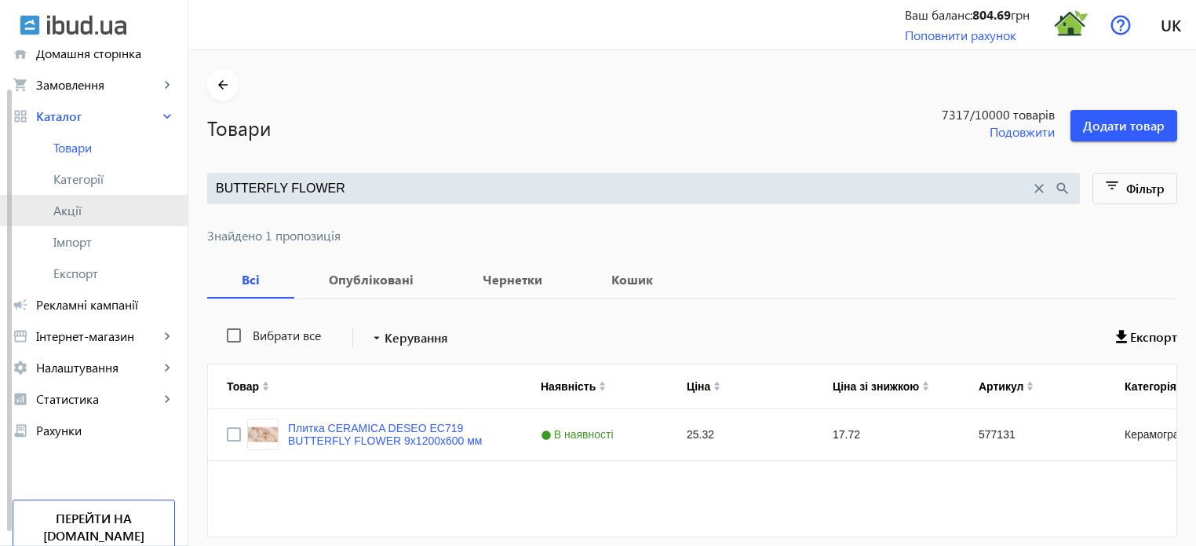
click at [92, 208] on span "Акції" at bounding box center [114, 211] width 122 height 16
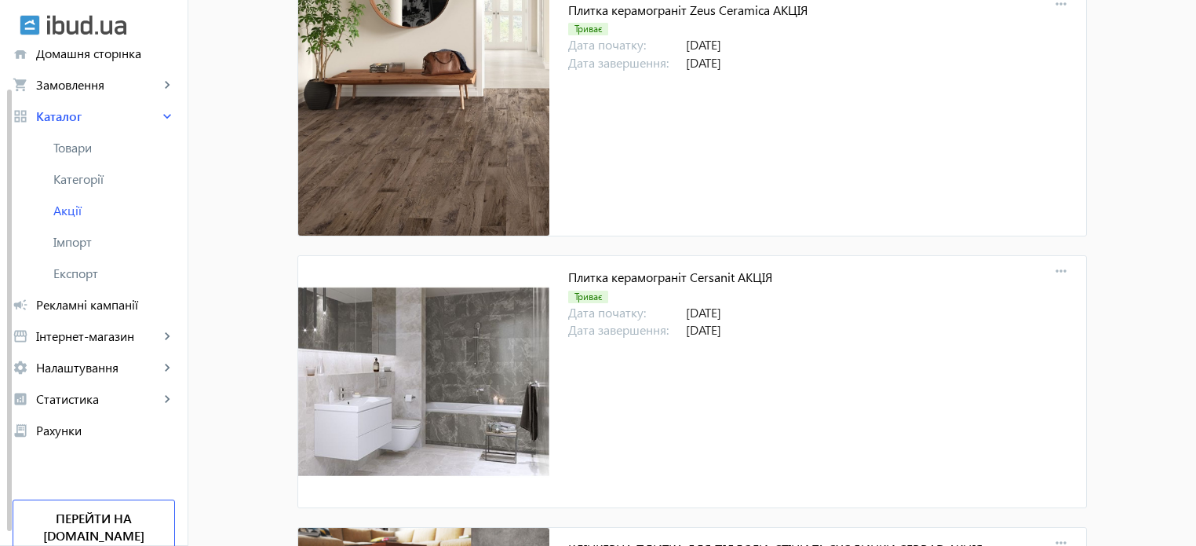
scroll to position [14951, 0]
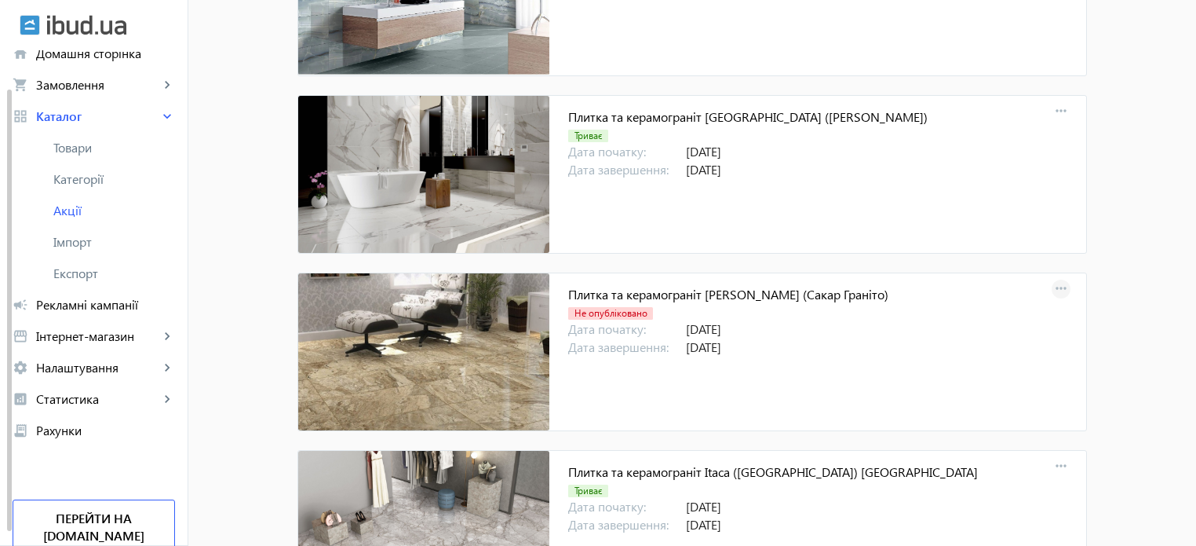
click at [1056, 278] on mat-icon "more_horiz" at bounding box center [1061, 289] width 22 height 22
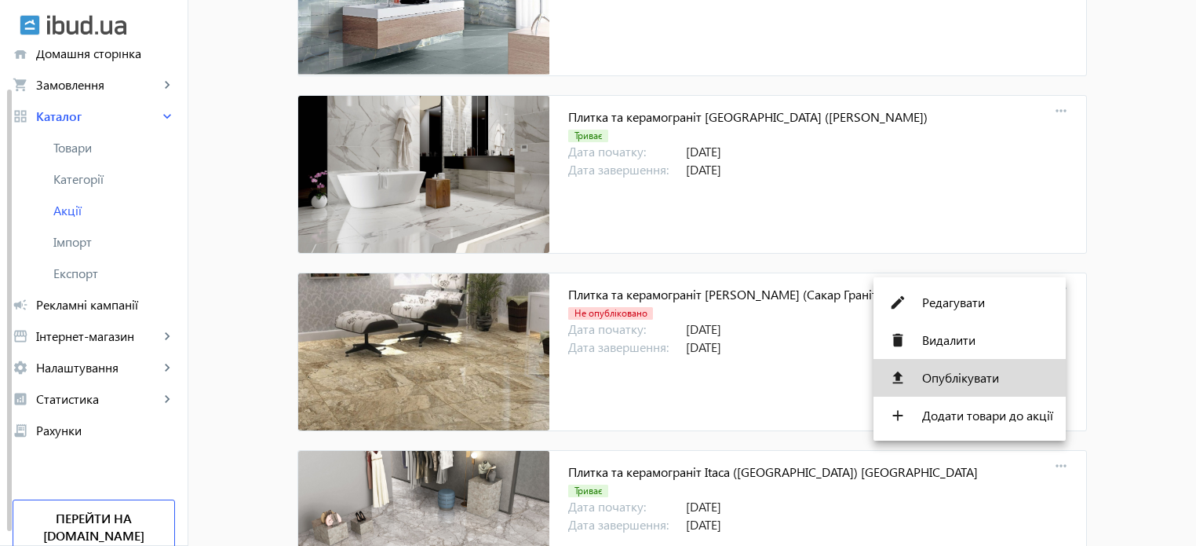
click at [995, 382] on span "Опублікувати" at bounding box center [987, 377] width 131 height 13
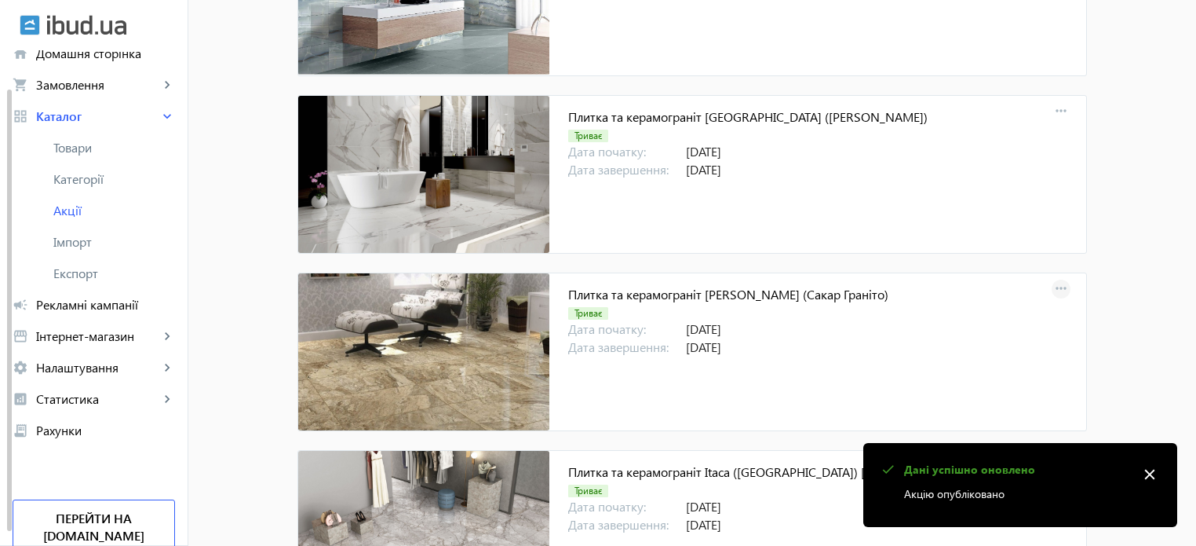
click at [1056, 278] on mat-icon "more_horiz" at bounding box center [1061, 289] width 22 height 22
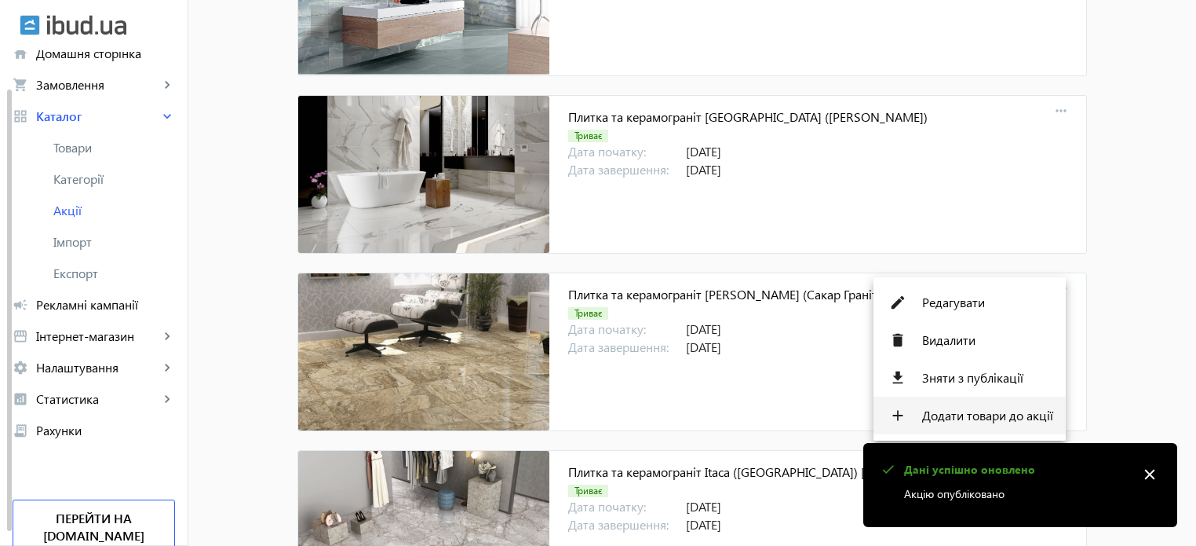
click at [1011, 418] on span "Додати товари до акції" at bounding box center [987, 415] width 131 height 13
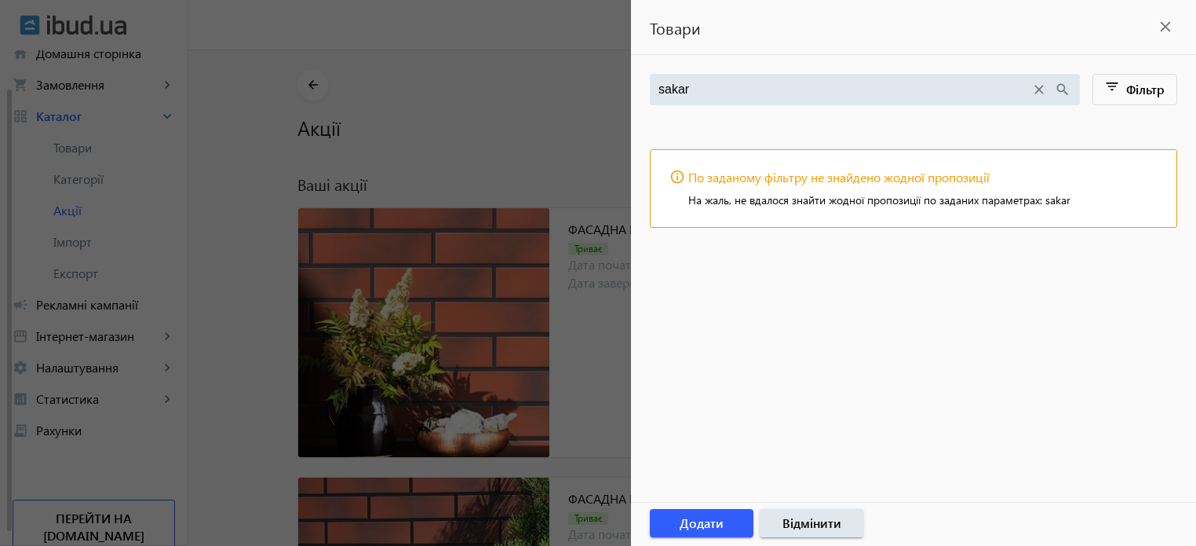
type input "sakar"
click at [1171, 27] on mat-icon "close" at bounding box center [1166, 27] width 24 height 24
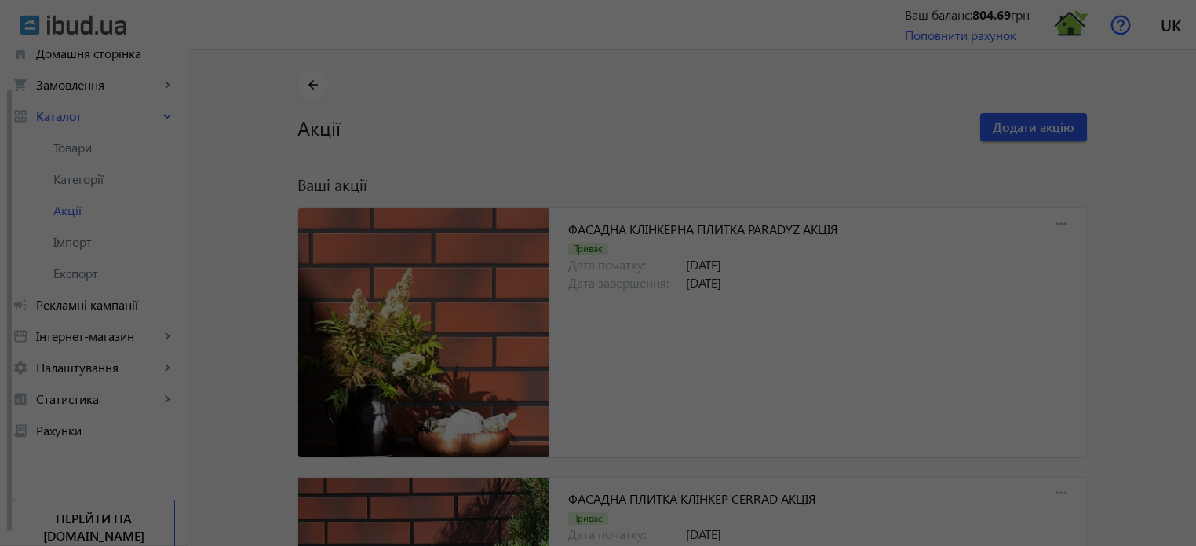
scroll to position [14945, 0]
